Goal: Task Accomplishment & Management: Use online tool/utility

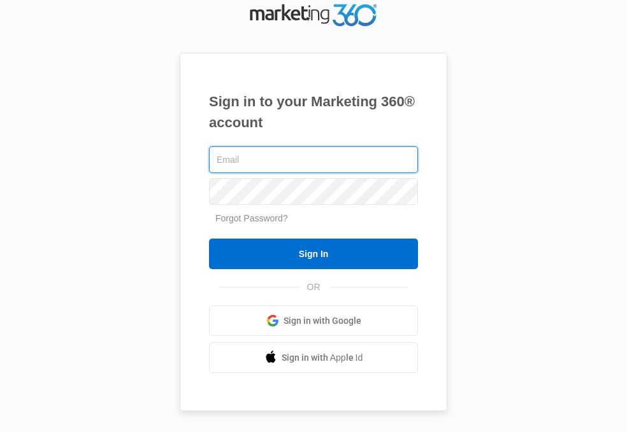
click at [240, 157] on input "text" at bounding box center [313, 159] width 209 height 27
paste input "[EMAIL_ADDRESS][DOMAIN_NAME]"
type input "[EMAIL_ADDRESS][DOMAIN_NAME]"
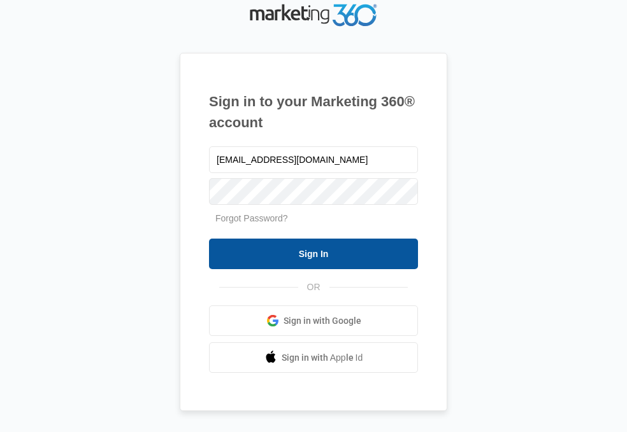
click at [258, 248] on input "Sign In" at bounding box center [313, 254] width 209 height 31
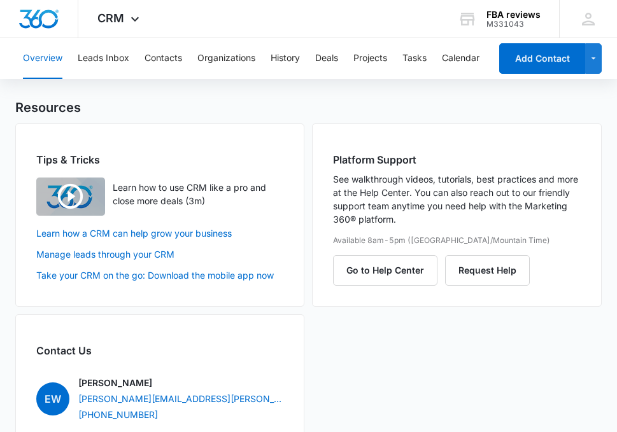
scroll to position [1210, 0]
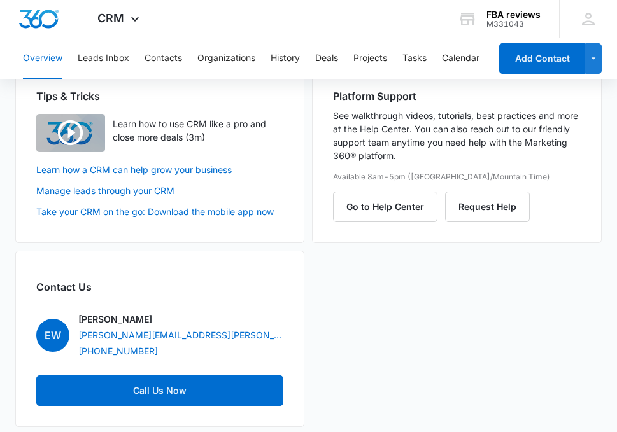
click at [378, 288] on div "Tips & Tricks Learn how to use CRM like a pro and close more deals (3m) Learn h…" at bounding box center [308, 243] width 586 height 367
click at [474, 347] on div "Tips & Tricks Learn how to use CRM like a pro and close more deals (3m) Learn h…" at bounding box center [308, 243] width 586 height 367
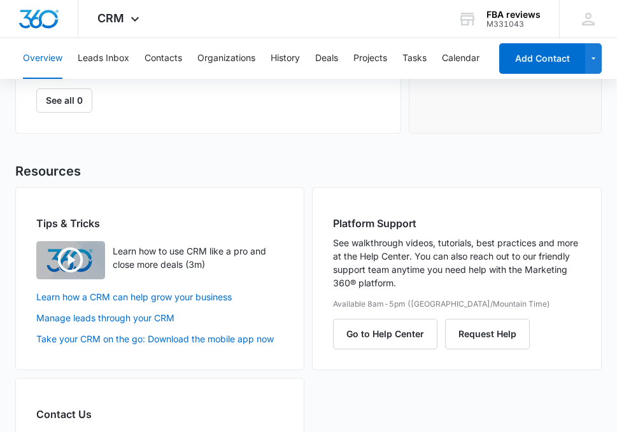
scroll to position [1146, 0]
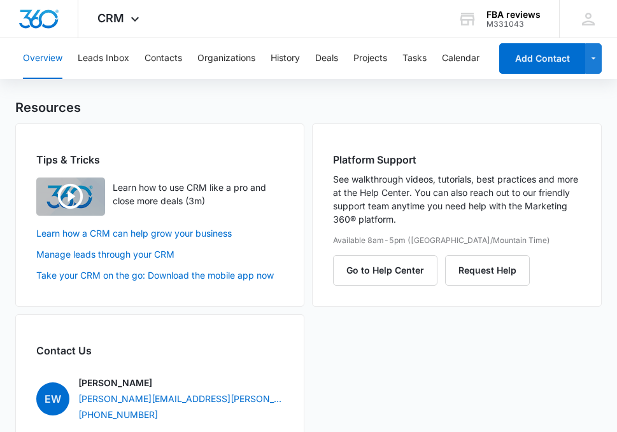
click at [460, 372] on div "Tips & Tricks Learn how to use CRM like a pro and close more deals (3m) Learn h…" at bounding box center [308, 307] width 586 height 367
click at [169, 232] on link "Learn how a CRM can help grow your business" at bounding box center [159, 233] width 247 height 13
click at [145, 251] on link "Manage leads through your CRM" at bounding box center [159, 254] width 247 height 13
click at [352, 372] on div "Tips & Tricks Learn how to use CRM like a pro and close more deals (3m) Learn h…" at bounding box center [308, 307] width 586 height 367
